Goal: Task Accomplishment & Management: Complete application form

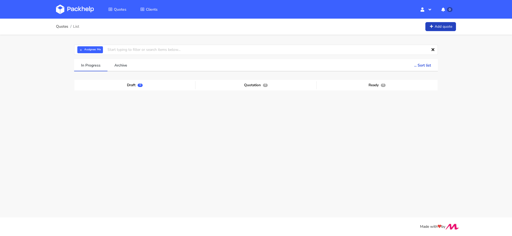
click at [441, 22] on link "Add quote" at bounding box center [440, 26] width 31 height 9
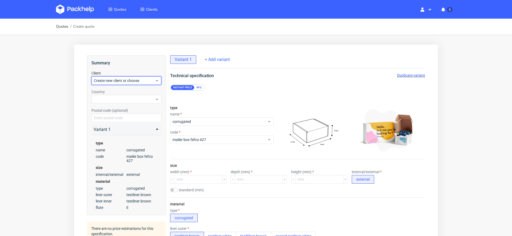
click at [114, 79] on span "Create new client or choose" at bounding box center [124, 80] width 61 height 5
type input "[EMAIL_ADDRESS][DOMAIN_NAME]"
click at [112, 94] on div "Add new client" at bounding box center [127, 93] width 66 height 10
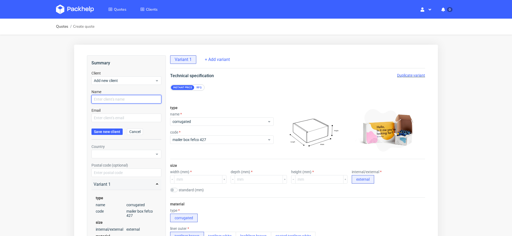
click at [109, 100] on input "text" at bounding box center [126, 99] width 70 height 9
paste input "[EMAIL_ADDRESS][DOMAIN_NAME]"
type input "[EMAIL_ADDRESS][DOMAIN_NAME]"
click at [105, 116] on input "text" at bounding box center [126, 118] width 70 height 9
paste input "[EMAIL_ADDRESS][DOMAIN_NAME]"
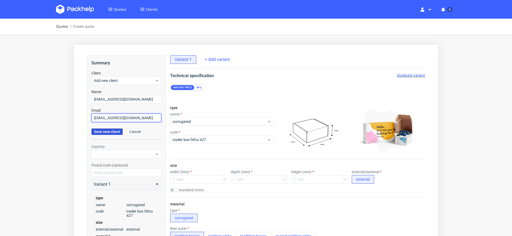
type input "[EMAIL_ADDRESS][DOMAIN_NAME]"
click at [104, 133] on span "Save new client" at bounding box center [107, 132] width 26 height 4
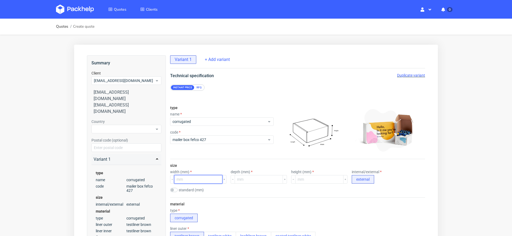
click at [204, 178] on input "number" at bounding box center [198, 179] width 48 height 9
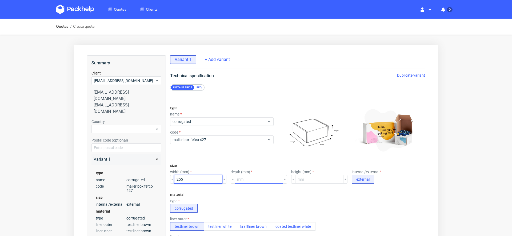
type input "255"
click at [265, 178] on input "number" at bounding box center [259, 179] width 48 height 9
type input "240"
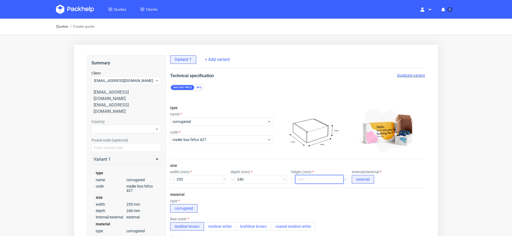
click at [312, 182] on input "number" at bounding box center [319, 179] width 48 height 9
type input "95"
click at [334, 192] on div "material type corrugated liner outer testliner brown testliner white kraftliner…" at bounding box center [297, 239] width 255 height 103
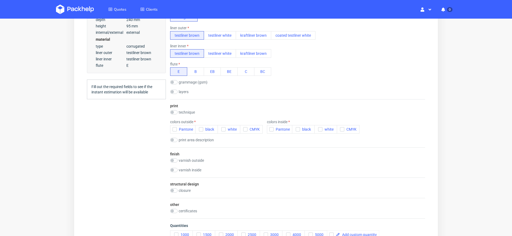
scroll to position [200, 0]
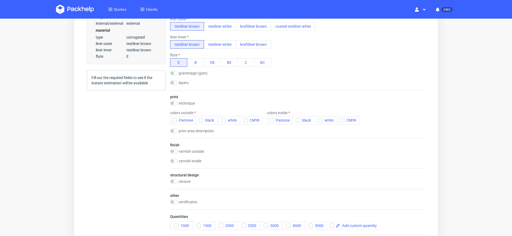
click at [174, 176] on div "structural design closure 1 x adhesive strip + peel off string 2 x adhesive str…" at bounding box center [297, 179] width 255 height 21
click at [175, 181] on input "checkbox" at bounding box center [173, 182] width 7 height 4
checkbox input "true"
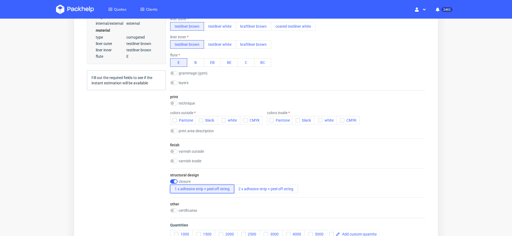
click at [205, 187] on button "1 x adhesive strip + peel off string" at bounding box center [202, 189] width 64 height 9
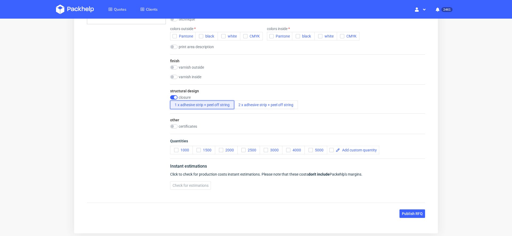
scroll to position [309, 0]
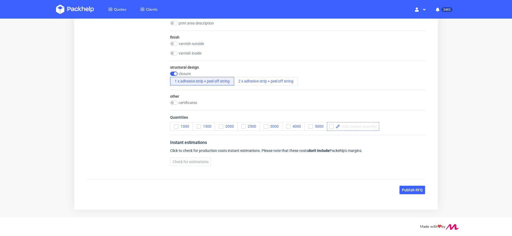
click at [361, 123] on div at bounding box center [353, 126] width 52 height 9
checkbox input "true"
click at [411, 191] on span "Publish RFQ" at bounding box center [412, 190] width 21 height 4
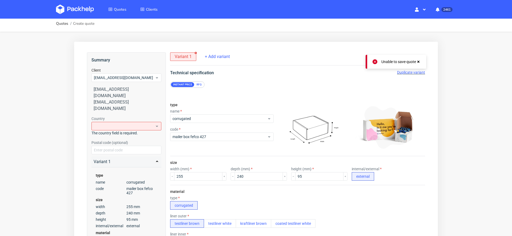
scroll to position [0, 0]
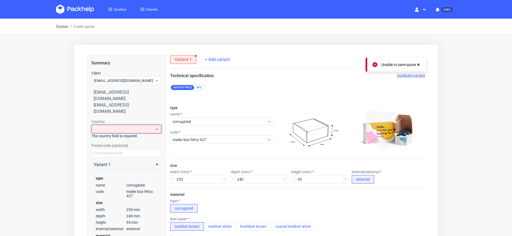
click at [148, 125] on div at bounding box center [126, 129] width 70 height 9
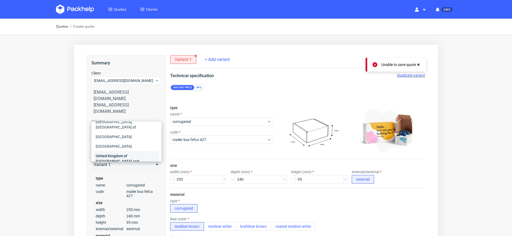
type input "uni"
click at [142, 151] on div "United Kingdom of [GEOGRAPHIC_DATA] and [GEOGRAPHIC_DATA]" at bounding box center [127, 161] width 66 height 20
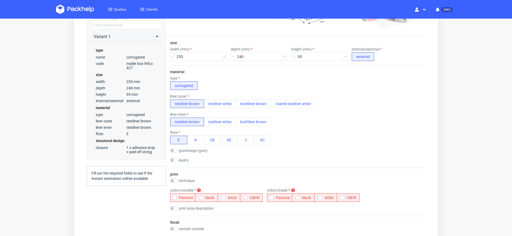
scroll to position [143, 0]
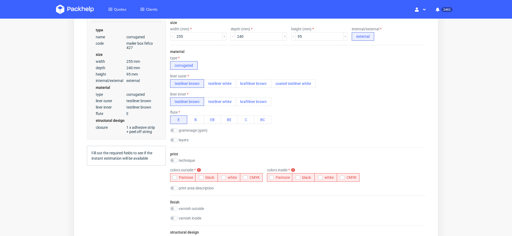
click at [185, 160] on label "technique" at bounding box center [187, 161] width 16 height 4
checkbox input "true"
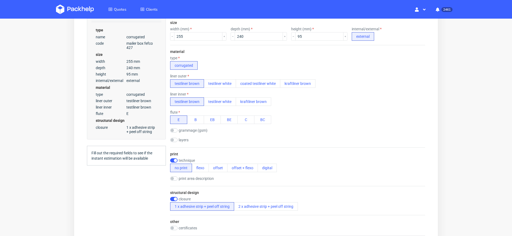
scroll to position [0, 0]
click at [183, 158] on div "print technique no print flexo offset offset + flexo digital print area descrip…" at bounding box center [297, 167] width 255 height 39
click at [181, 171] on button "no print" at bounding box center [181, 168] width 22 height 9
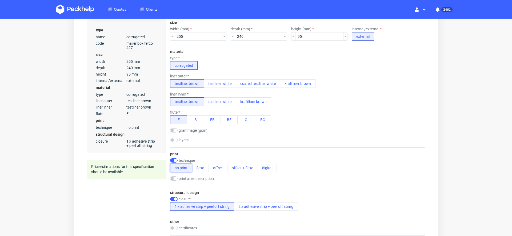
scroll to position [269, 0]
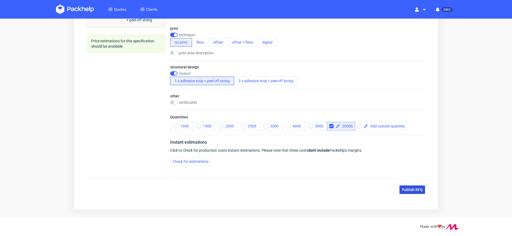
click at [402, 188] on span "Publish RFQ" at bounding box center [412, 190] width 21 height 4
